Goal: Transaction & Acquisition: Download file/media

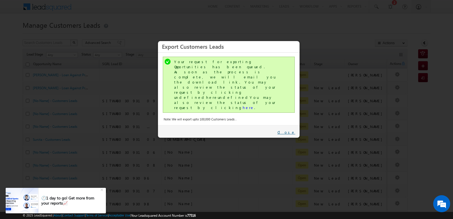
drag, startPoint x: 289, startPoint y: 106, endPoint x: 288, endPoint y: 91, distance: 15.4
click at [289, 130] on link "Close" at bounding box center [286, 132] width 18 height 5
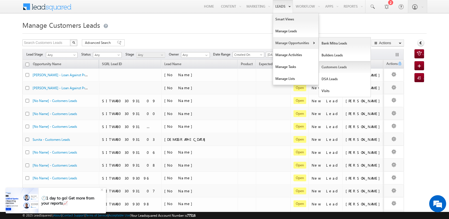
click at [327, 64] on link "Customers Leads" at bounding box center [345, 67] width 52 height 12
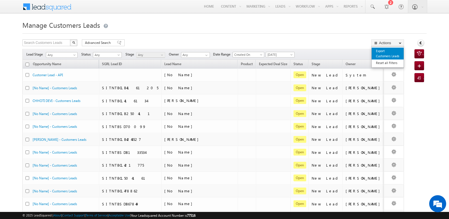
click at [381, 52] on link "Export Customers Leads" at bounding box center [387, 54] width 32 height 12
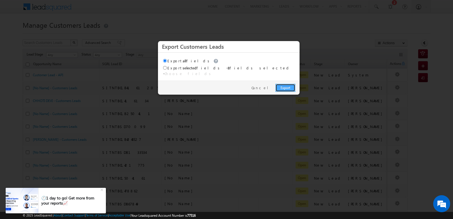
click at [287, 84] on link "Export" at bounding box center [286, 88] width 20 height 8
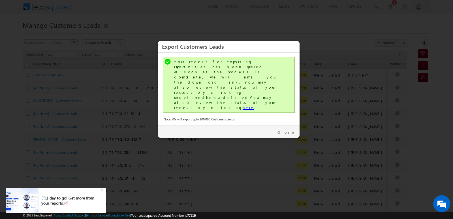
click at [243, 105] on link "here" at bounding box center [249, 107] width 12 height 5
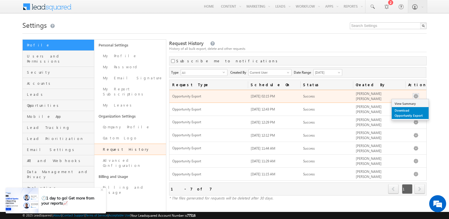
click at [409, 109] on link "Download Opportunity Export" at bounding box center [410, 113] width 37 height 12
